Goal: Task Accomplishment & Management: Manage account settings

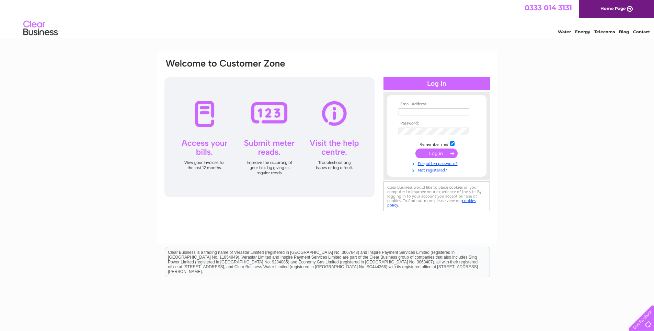
type input "enquiries@amfabrications.co.uk"
click at [424, 154] on input "submit" at bounding box center [437, 154] width 42 height 10
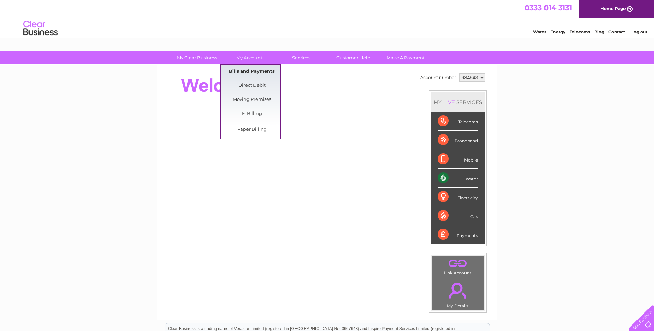
click at [249, 72] on link "Bills and Payments" at bounding box center [252, 72] width 57 height 14
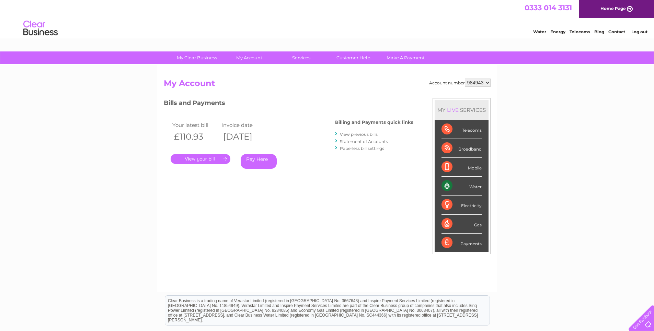
click at [198, 157] on link "." at bounding box center [201, 159] width 60 height 10
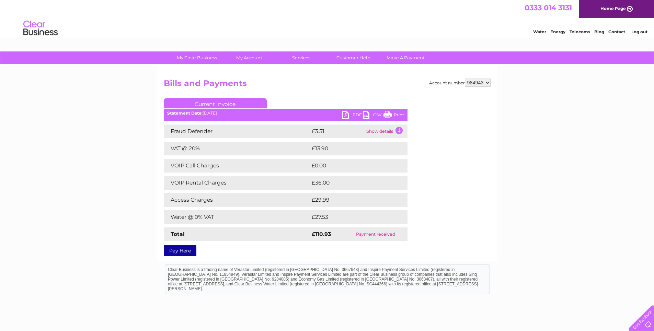
click at [356, 115] on link "PDF" at bounding box center [352, 116] width 21 height 10
